Goal: Contribute content: Contribute content

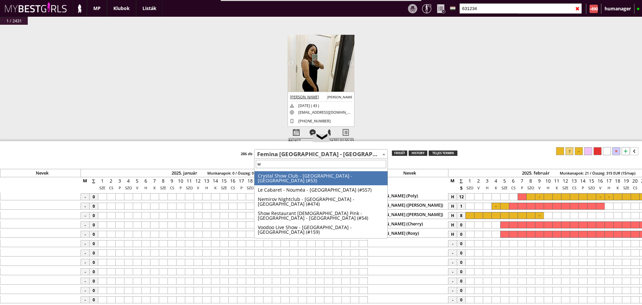
select select "449"
type input "w baby"
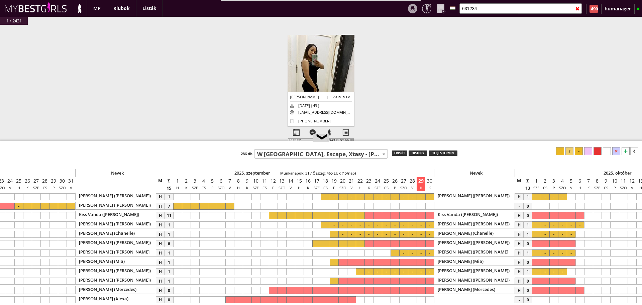
select select "14"
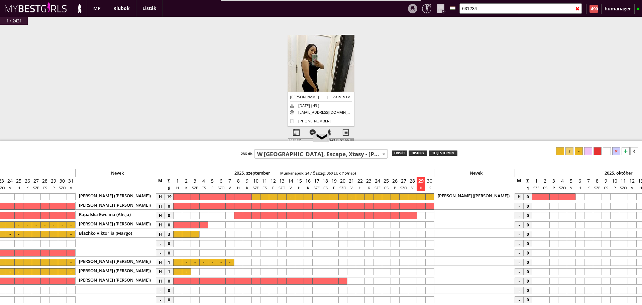
scroll to position [0, 2754]
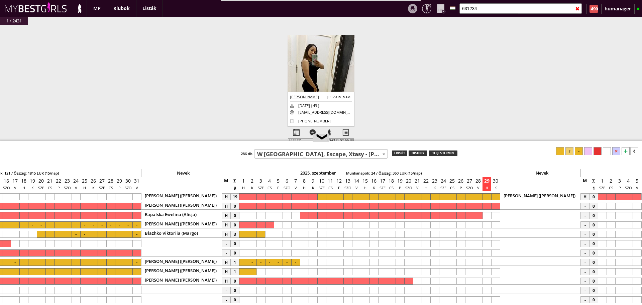
click at [242, 271] on div at bounding box center [243, 271] width 9 height 7
click at [252, 271] on div at bounding box center [252, 271] width 9 height 7
click at [599, 148] on div at bounding box center [597, 151] width 8 height 8
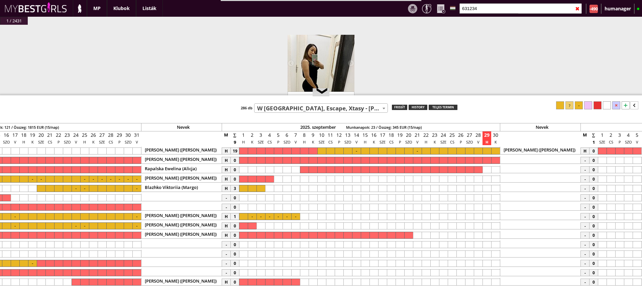
drag, startPoint x: 405, startPoint y: 141, endPoint x: 407, endPoint y: 95, distance: 46.2
click at [407, 95] on div at bounding box center [321, 95] width 642 height 1
click at [126, 12] on div "Klubok" at bounding box center [121, 8] width 29 height 17
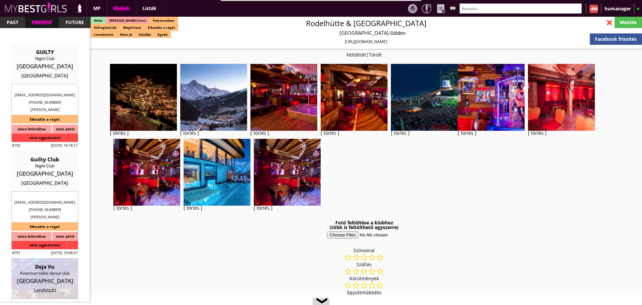
click at [496, 10] on input "text" at bounding box center [520, 8] width 122 height 10
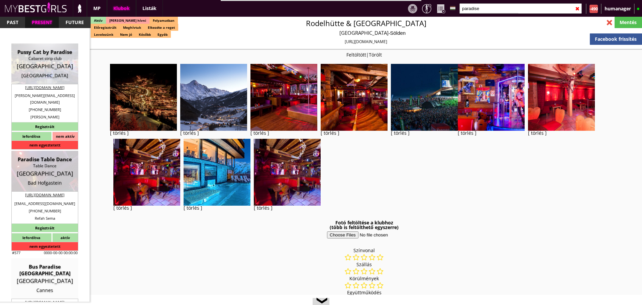
type input "paradise"
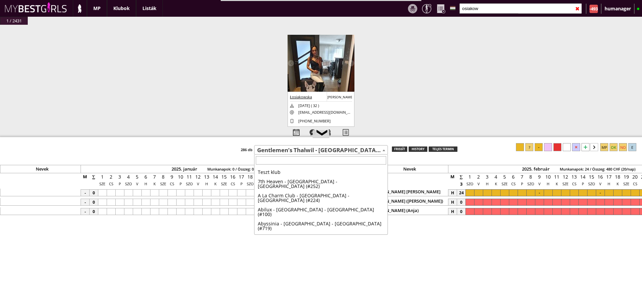
select select "742"
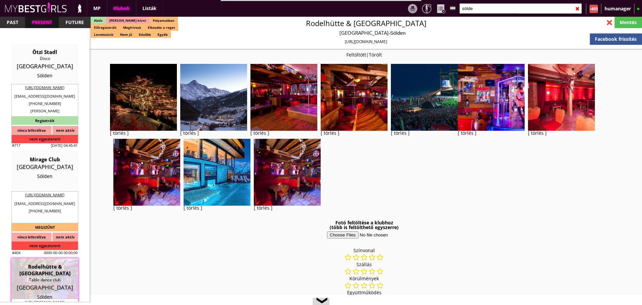
select select "reg"
select select "months"
select select "weeks"
select select "0"
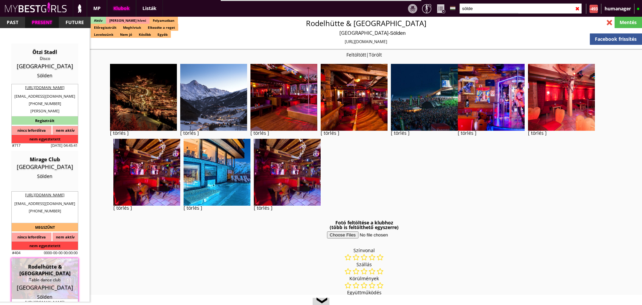
select select "0"
click at [497, 11] on input "sölde" at bounding box center [520, 8] width 122 height 10
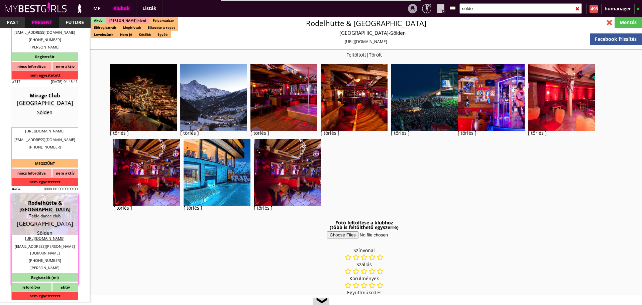
click at [497, 11] on input "sölde" at bounding box center [520, 8] width 122 height 10
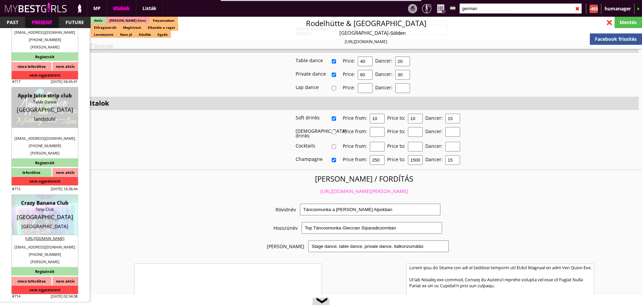
scroll to position [1888, 0]
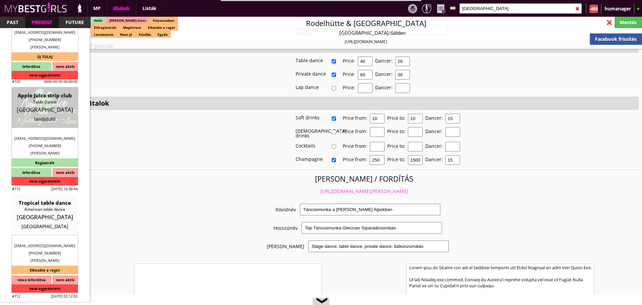
type input "germany"
click at [610, 21] on div at bounding box center [609, 23] width 12 height 12
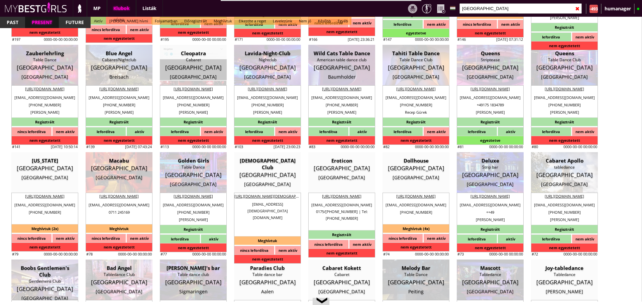
scroll to position [1568, 0]
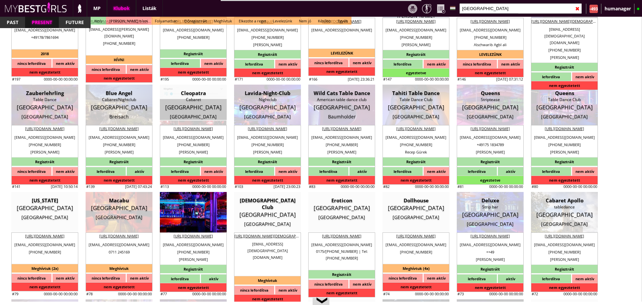
click at [218, 205] on div "Table Dance" at bounding box center [193, 207] width 57 height 7
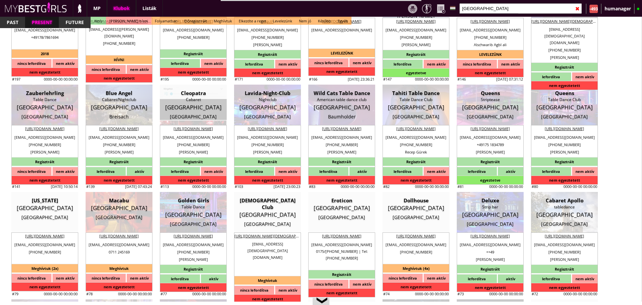
type input "[GEOGRAPHIC_DATA]"
checkbox input "false"
type textarea "2022.10. Notte Edelle: We just go from ausburg because the apartment was absolu…"
type textarea "Herzlich willkommen in Augsburgs einzigem Tabledance Club "Golden Girls". Tägli…"
type input "15.00"
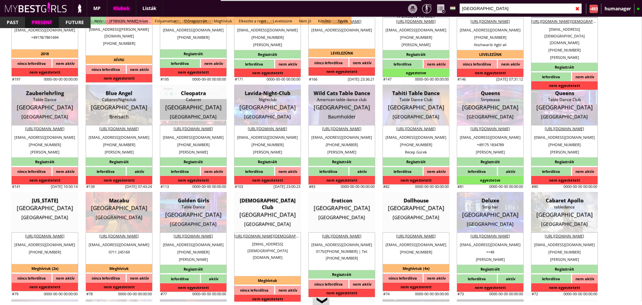
type input "EUR"
type input "Golden Girls"
type input "Table Dance"
type input "86150"
type input "Bahnhofstraße 17"
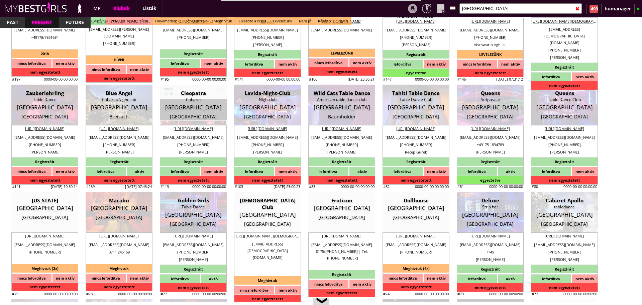
type input "49"
type input "170 42 64 094"
type input "01704264094"
type input "[EMAIL_ADDRESS][DOMAIN_NAME]"
type input "[URL][DOMAIN_NAME]"
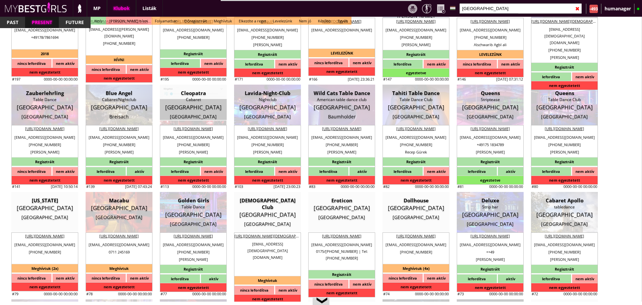
type textarea "GOLDEN GIRLS TABLEDANCE DE235210094 86150 Augsburg Bahnhofstraße 17"
type input "GOLDEN GIRLS TABLEDANCE"
type input "DE235210094"
type input "86150"
type input "[GEOGRAPHIC_DATA]"
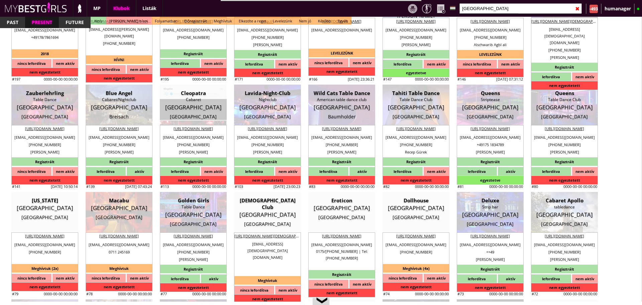
type input "Bahnhofstraße 17"
type input "Bülent"
type input "Akgüc"
type input "49"
type input "170 4264094"
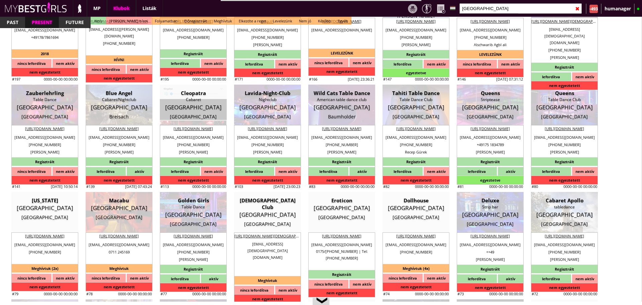
type input "[EMAIL_ADDRESS][DOMAIN_NAME]"
type input "Johannes"
type input "49"
type input "170 4264094"
type input "[EMAIL_ADDRESS][DOMAIN_NAME]"
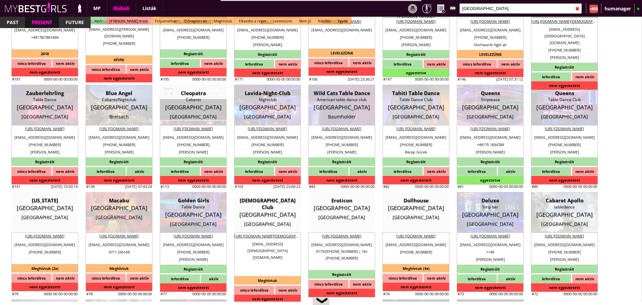
type input "8"
type input "2"
type input "1"
type input "2"
select select "room"
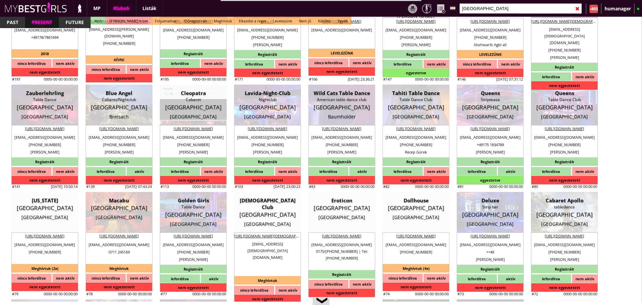
select select "1"
type input "0.00"
type input "2-3"
checkbox input "false"
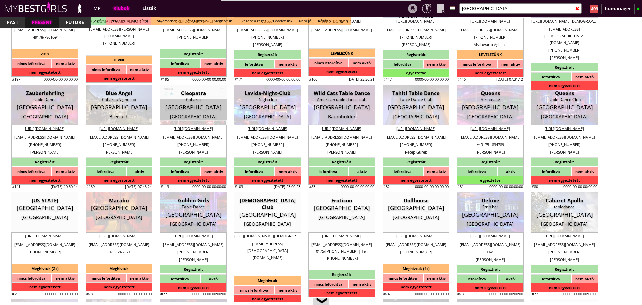
checkbox input "false"
checkbox input "true"
checkbox input "false"
checkbox input "true"
checkbox input "false"
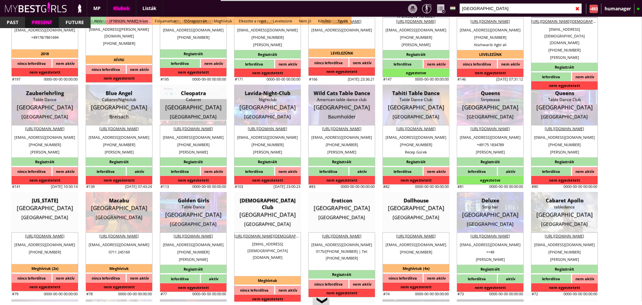
checkbox input "false"
checkbox input "true"
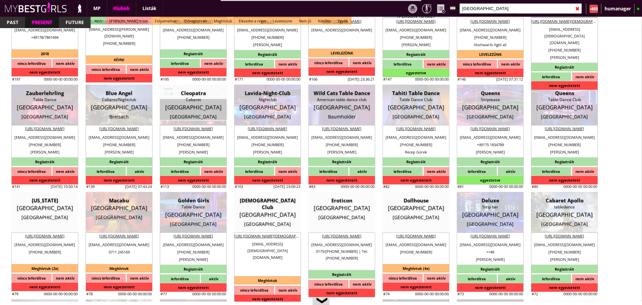
checkbox input "true"
type input "5"
checkbox input "false"
checkbox input "true"
checkbox input "false"
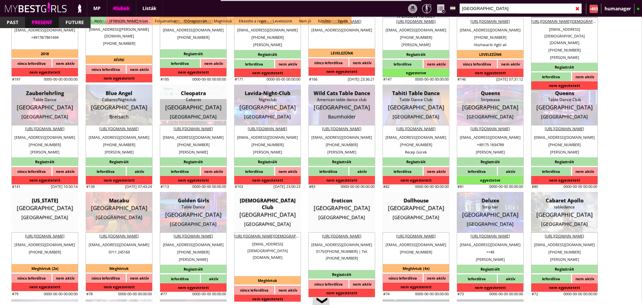
type input "6-8"
type input "2"
type input "1000"
type input "50.00"
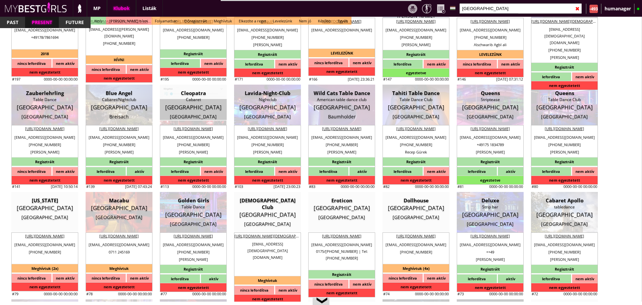
checkbox input "true"
type input "100%"
checkbox input "true"
type input "50%"
checkbox input "false"
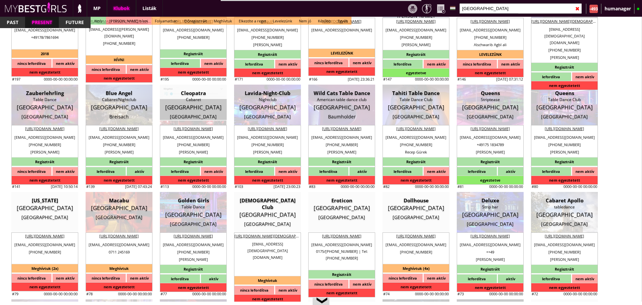
checkbox input "true"
type input "30"
type input "15"
checkbox input "false"
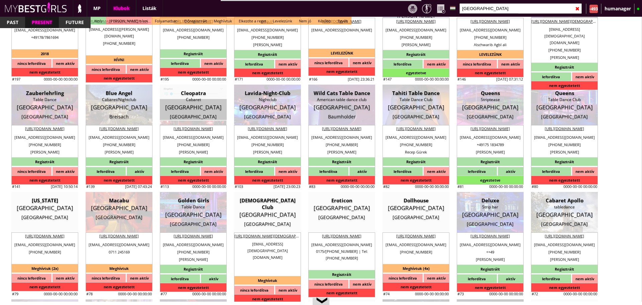
select select "[EMAIL_ADDRESS][DOMAIN_NAME]"
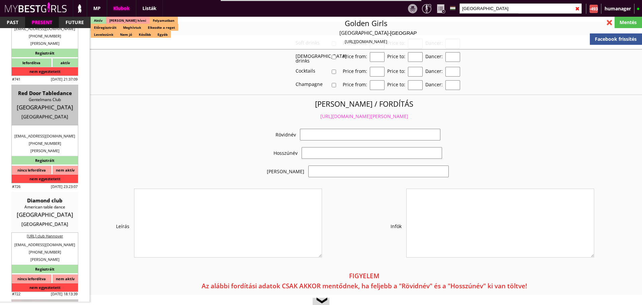
checkbox input "true"
type input "Németország kedvelt klubjában táncos munka"
type input "Felkapott német table dance klub - 50 EUR FIX/nap"
type textarea "Country: Germany Club type: Table dance Work type: Stage dance, consummation, p…"
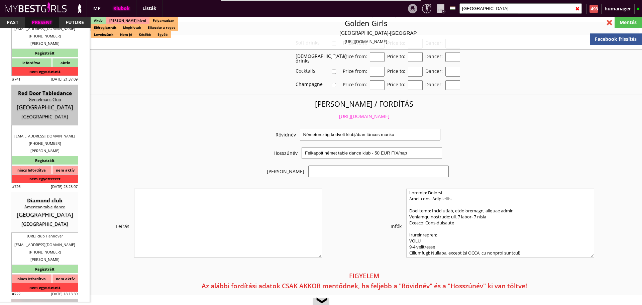
scroll to position [1236, 0]
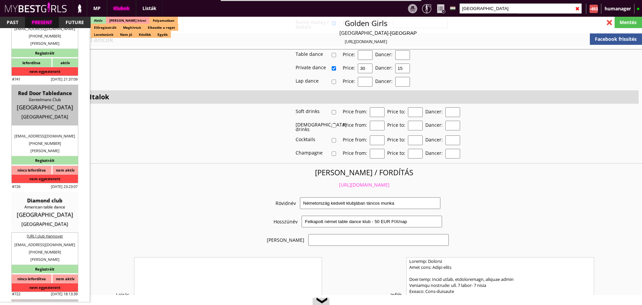
click at [356, 181] on link "https://mybestgirls.com/nemetorszag-kedvelt-klubjaban-tancos-munka" at bounding box center [364, 184] width 50 height 6
click at [487, 6] on input "germany" at bounding box center [520, 8] width 122 height 10
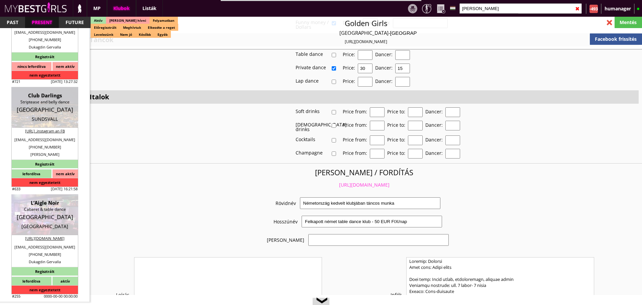
scroll to position [0, 0]
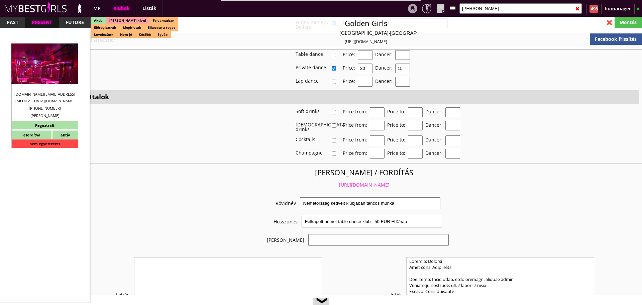
type input "valentina"
click at [63, 73] on div "[GEOGRAPHIC_DATA]" at bounding box center [44, 75] width 57 height 7
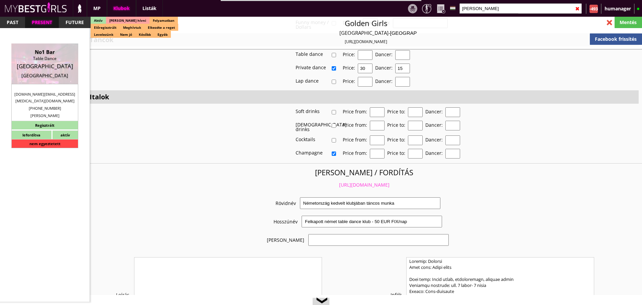
type input "[GEOGRAPHIC_DATA]"
checkbox input "false"
type input "15.00"
type input "EUR"
type input "No1 Bar"
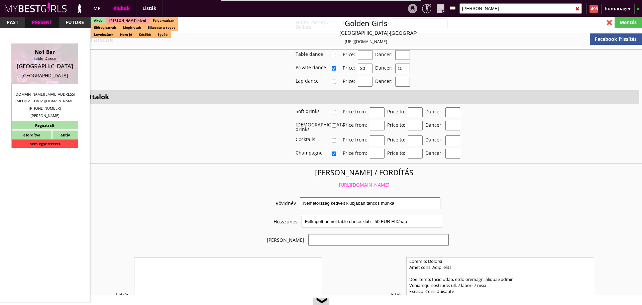
type input "Table Dance"
type input "6900"
type input "Rheinstraße 83"
type input "43"
type input "6764900301"
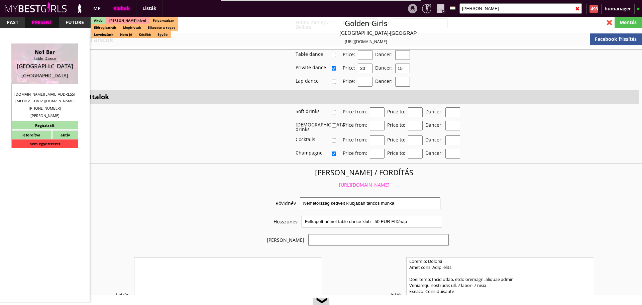
type input "[DOMAIN_NAME][EMAIL_ADDRESS][MEDICAL_DATA][DOMAIN_NAME]"
type textarea "Valentina Gastro GmbH ATU82227136 6900 Bregenz Rheinstraße 83"
type input "Valentina Gastro GmbH"
type input "ATU82227136"
type input "6900"
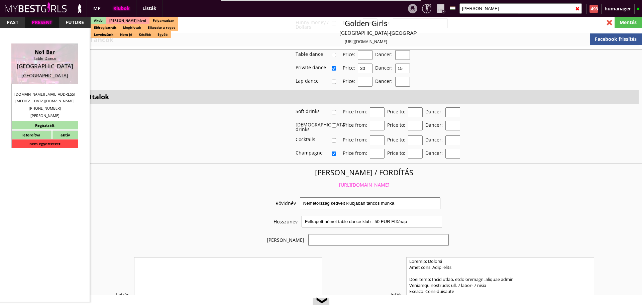
type input "[GEOGRAPHIC_DATA]"
type input "Rheinstraße 83"
type input "Martin"
type input "Dreni"
type input "43"
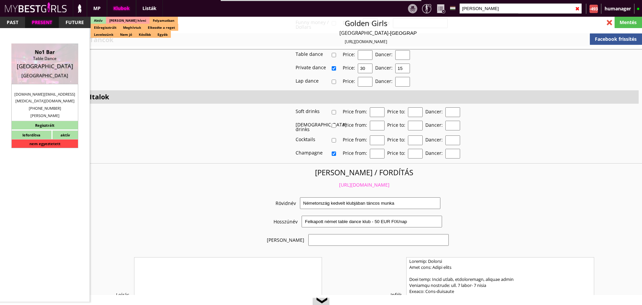
type input "6764900301"
type input "martindreni5@gmail.com"
type input "[PERSON_NAME]"
type input "Dobos"
type input "43"
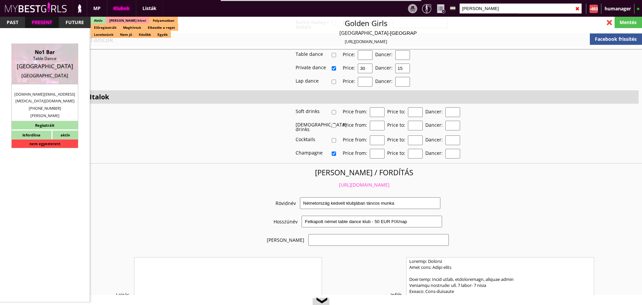
type input "6764900301"
type input "ritadobos8@gmail.com"
type textarea "RÉGI: Dobos Rita ATU78761378 6900 Bregenz Rheinstraße 83"
type input "5"
type input "3"
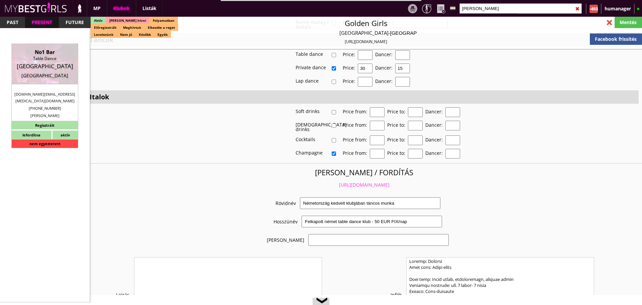
type input "1"
type input "2-3"
select select "apartmant"
select select "0"
type input "7.00"
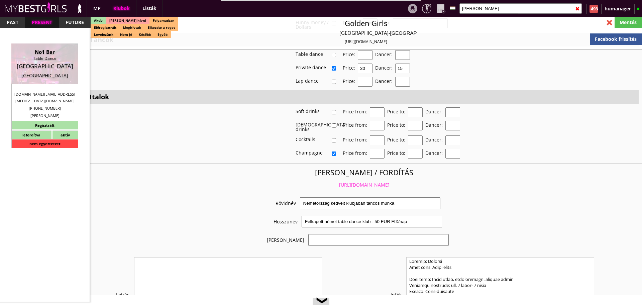
type input "2"
checkbox input "true"
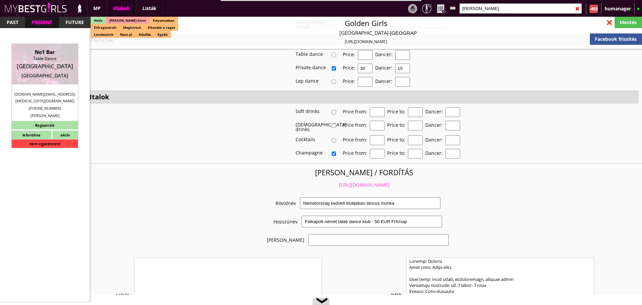
checkbox input "true"
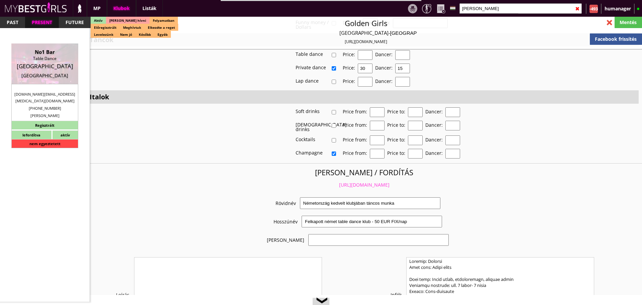
checkbox input "true"
type input "6"
checkbox input "true"
type input "4"
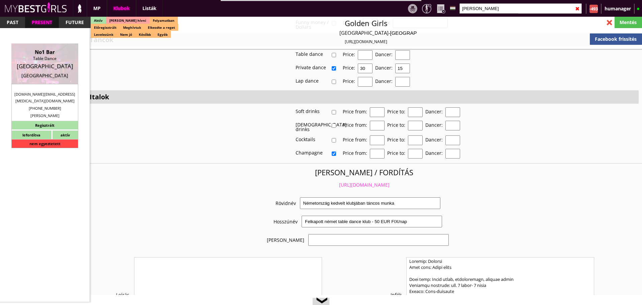
type input "2"
type input "700"
type input "40.00"
select select "weekly"
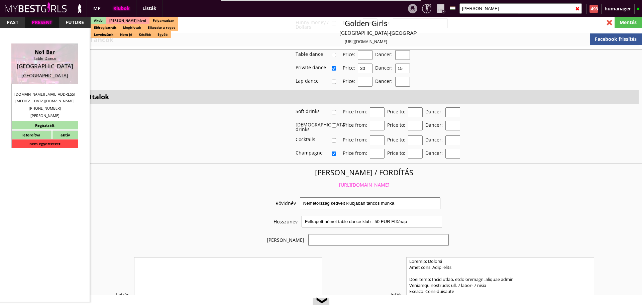
checkbox input "true"
type input "100%"
checkbox input "false"
checkbox input "true"
type input "50"
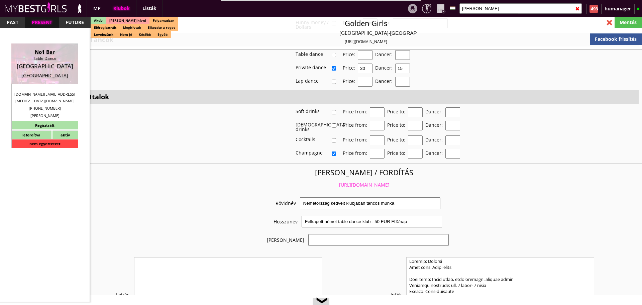
type input "25"
checkbox input "true"
type input "59"
type input "2900"
type input "20"
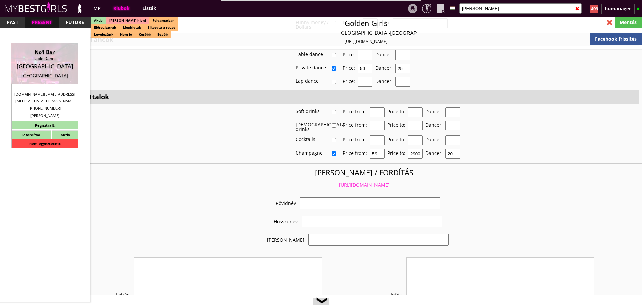
select select "[DOMAIN_NAME][EMAIL_ADDRESS][MEDICAL_DATA][DOMAIN_NAME]"
checkbox input "true"
type input "Táncos munka az osztrák, német, svájci határnál"
type input "Táncos munka az osztrák, német, svájci határnál - 40 EUR napi fix"
type input "Table Dance, konzumálás"
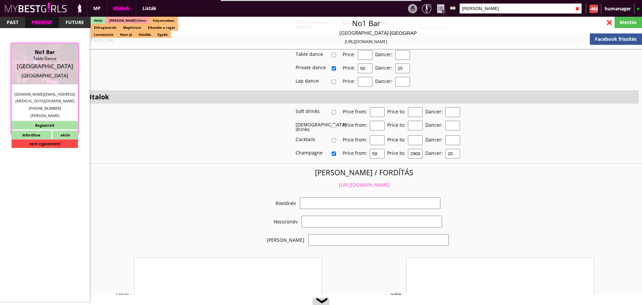
type textarea "Country: Austria Club type: Table dance club Work type: Table dance, Private da…"
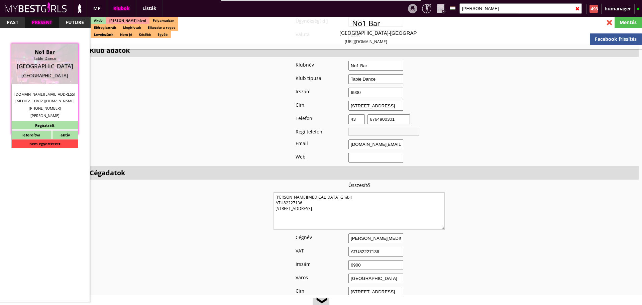
scroll to position [411, 0]
